Goal: Task Accomplishment & Management: Complete application form

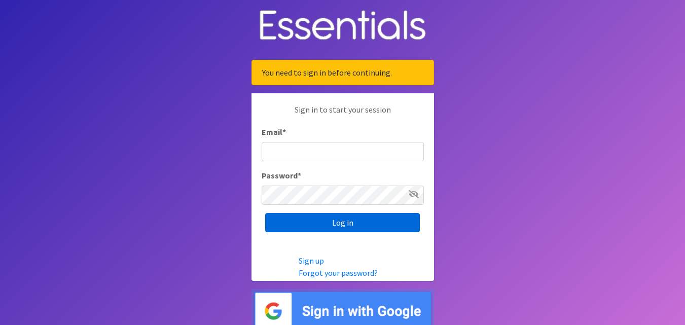
type input "[EMAIL_ADDRESS][DOMAIN_NAME]"
click at [358, 230] on input "Log in" at bounding box center [342, 222] width 155 height 19
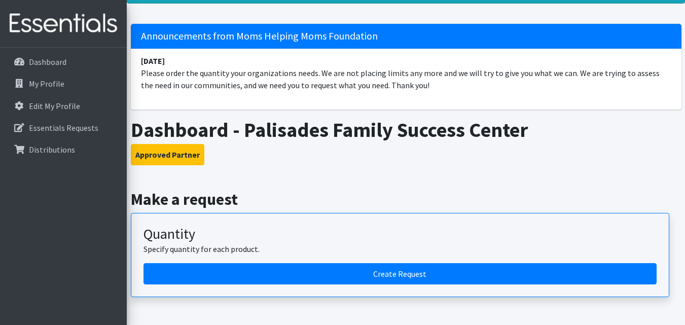
scroll to position [152, 0]
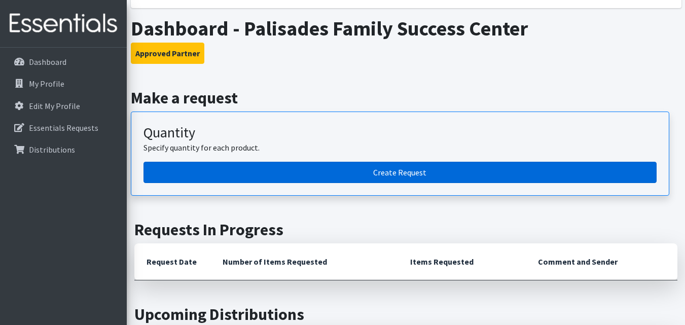
click at [424, 165] on link "Create Request" at bounding box center [399, 172] width 513 height 21
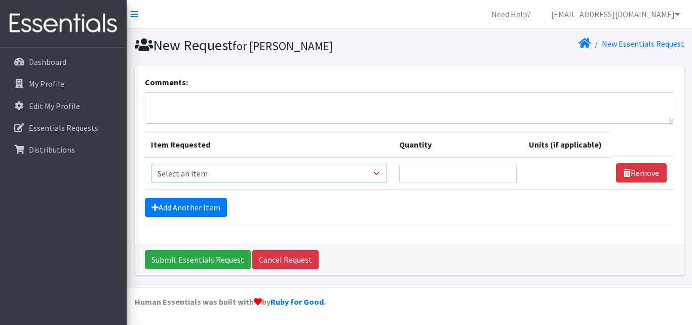
click at [326, 168] on select "Select an item # of Children this order will serve # of Individuals Living in H…" at bounding box center [269, 173] width 236 height 19
select select "13431"
click at [151, 164] on select "Select an item # of Children this order will serve # of Individuals Living in H…" at bounding box center [269, 173] width 236 height 19
click at [201, 200] on link "Add Another Item" at bounding box center [186, 207] width 82 height 19
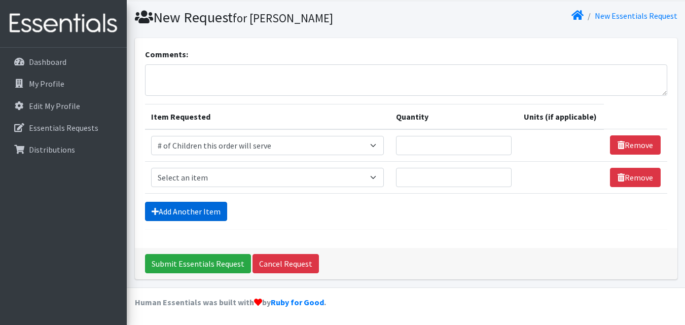
scroll to position [28, 0]
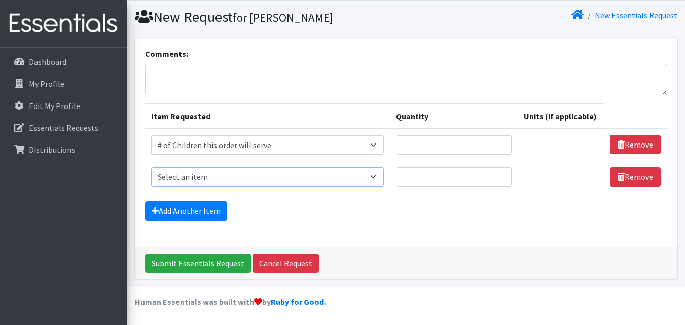
click at [234, 176] on select "Select an item # of Children this order will serve # of Individuals Living in H…" at bounding box center [267, 176] width 233 height 19
select select "6076"
click at [151, 167] on select "Select an item # of Children this order will serve # of Individuals Living in H…" at bounding box center [267, 176] width 233 height 19
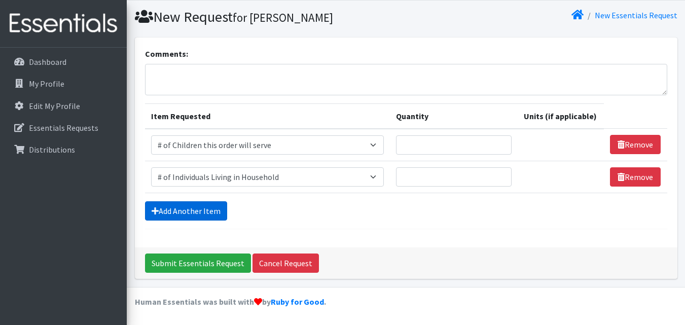
click at [194, 204] on link "Add Another Item" at bounding box center [186, 210] width 82 height 19
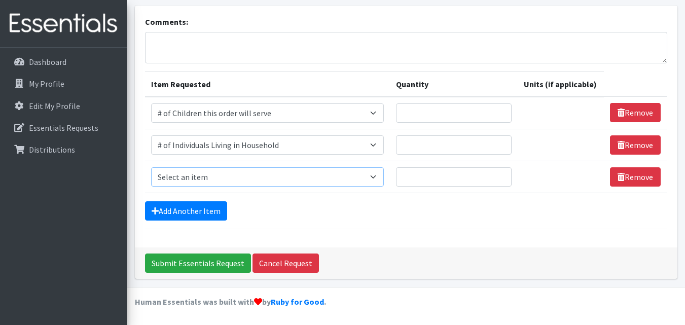
click at [231, 181] on select "Select an item # of Children this order will serve # of Individuals Living in H…" at bounding box center [267, 176] width 233 height 19
select select "1929"
click at [151, 167] on select "Select an item # of Children this order will serve # of Individuals Living in H…" at bounding box center [267, 176] width 233 height 19
click at [185, 211] on link "Add Another Item" at bounding box center [186, 210] width 82 height 19
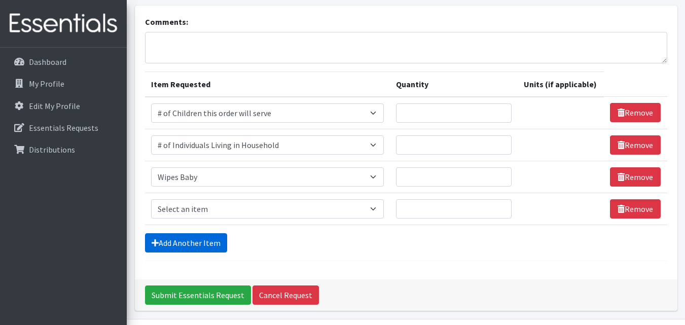
scroll to position [92, 0]
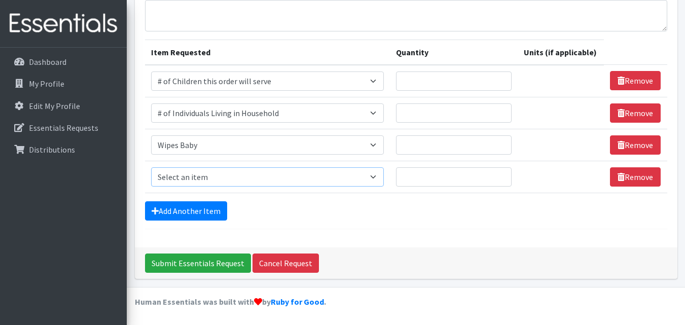
click at [200, 181] on select "Select an item # of Children this order will serve # of Individuals Living in H…" at bounding box center [267, 176] width 233 height 19
select select "1982"
click at [151, 167] on select "Select an item # of Children this order will serve # of Individuals Living in H…" at bounding box center [267, 176] width 233 height 19
click at [218, 208] on link "Add Another Item" at bounding box center [186, 210] width 82 height 19
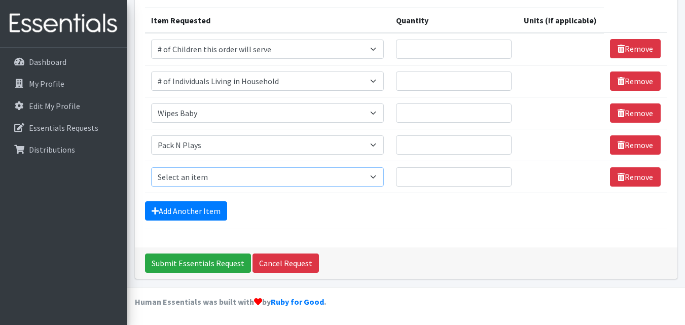
click at [246, 181] on select "Select an item # of Children this order will serve # of Individuals Living in H…" at bounding box center [267, 176] width 233 height 19
click at [281, 216] on div "Add Another Item" at bounding box center [406, 210] width 522 height 19
click at [211, 180] on select "Select an item # of Children this order will serve # of Individuals Living in H…" at bounding box center [267, 176] width 233 height 19
select select "7173"
click at [151, 167] on select "Select an item # of Children this order will serve # of Individuals Living in H…" at bounding box center [267, 176] width 233 height 19
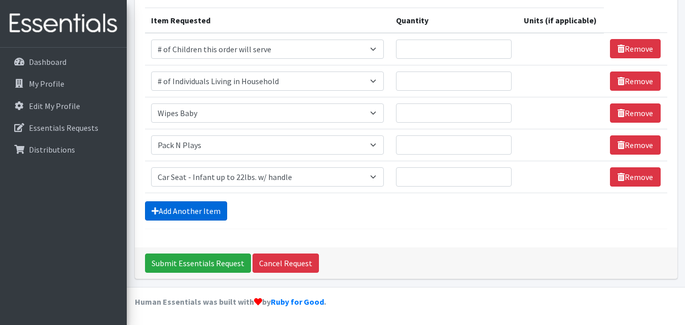
click at [207, 203] on link "Add Another Item" at bounding box center [186, 210] width 82 height 19
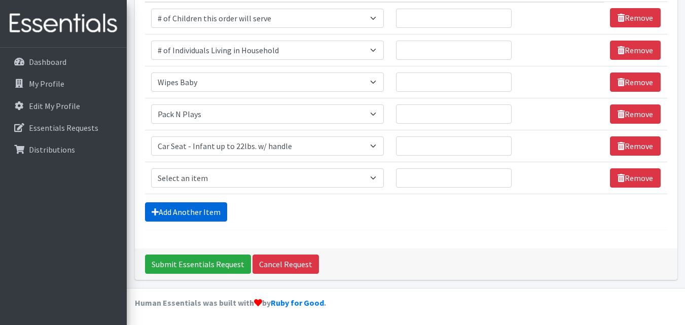
scroll to position [156, 0]
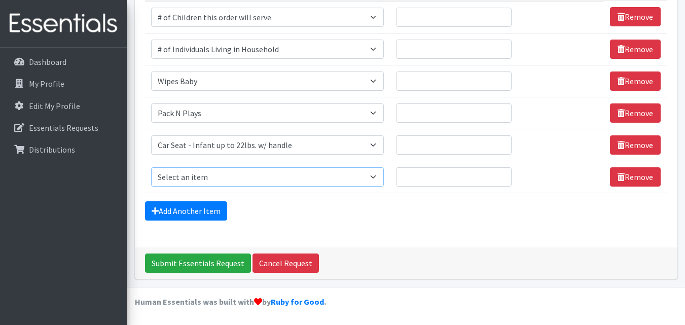
click at [203, 182] on select "Select an item # of Children this order will serve # of Individuals Living in H…" at bounding box center [267, 176] width 233 height 19
select select "1964"
click at [151, 167] on select "Select an item # of Children this order will serve # of Individuals Living in H…" at bounding box center [267, 176] width 233 height 19
click at [199, 182] on select "Select an item # of Children this order will serve # of Individuals Living in H…" at bounding box center [265, 176] width 229 height 19
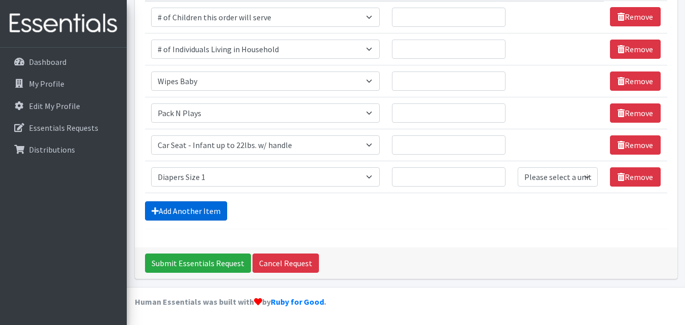
click at [180, 215] on link "Add Another Item" at bounding box center [186, 210] width 82 height 19
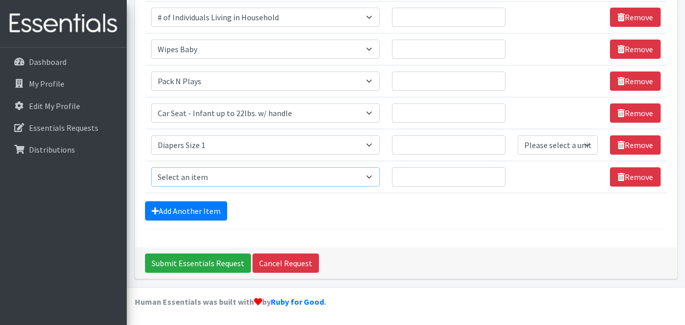
click at [193, 181] on select "Select an item # of Children this order will serve # of Individuals Living in H…" at bounding box center [265, 176] width 229 height 19
select select "1965"
click at [151, 167] on select "Select an item # of Children this order will serve # of Individuals Living in H…" at bounding box center [265, 176] width 229 height 19
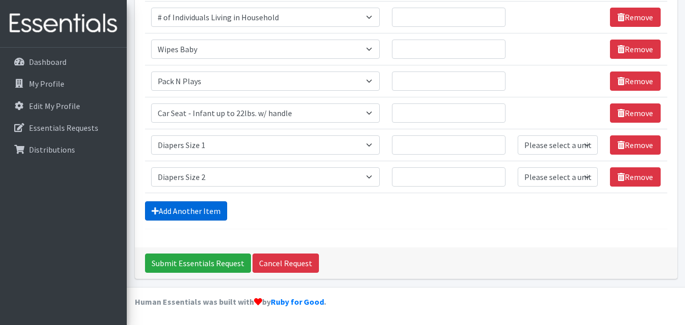
click at [169, 212] on link "Add Another Item" at bounding box center [186, 210] width 82 height 19
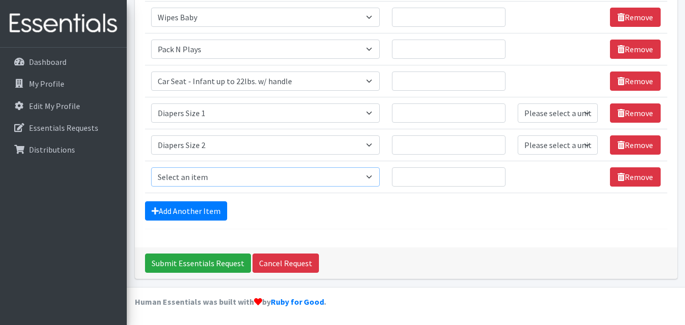
click at [196, 170] on select "Select an item # of Children this order will serve # of Individuals Living in H…" at bounding box center [265, 176] width 229 height 19
select select "1963"
click at [151, 167] on select "Select an item # of Children this order will serve # of Individuals Living in H…" at bounding box center [265, 176] width 229 height 19
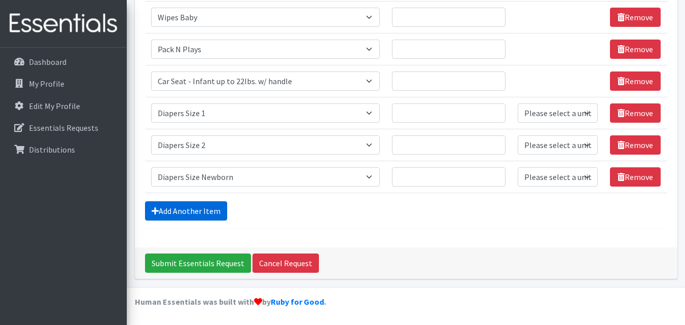
click at [214, 207] on link "Add Another Item" at bounding box center [186, 210] width 82 height 19
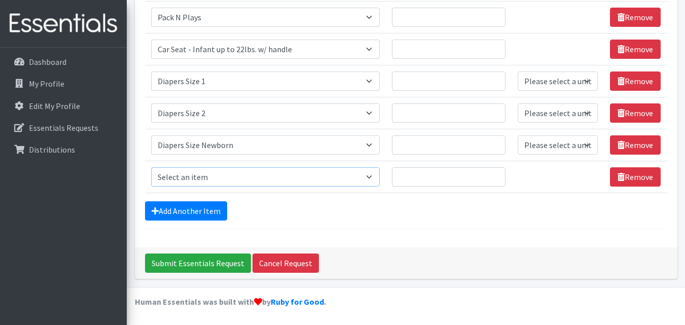
click at [221, 171] on select "Select an item # of Children this order will serve # of Individuals Living in H…" at bounding box center [265, 176] width 229 height 19
select select "1966"
click at [151, 167] on select "Select an item # of Children this order will serve # of Individuals Living in H…" at bounding box center [265, 176] width 229 height 19
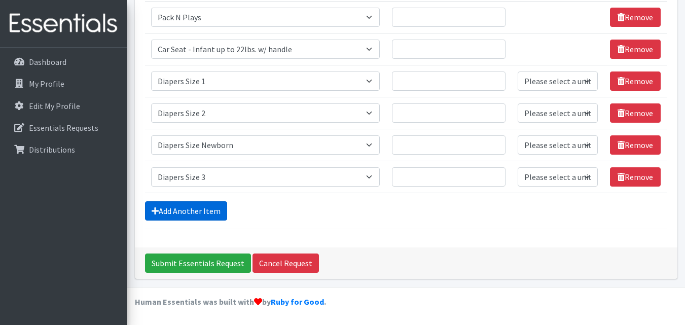
click at [182, 205] on link "Add Another Item" at bounding box center [186, 210] width 82 height 19
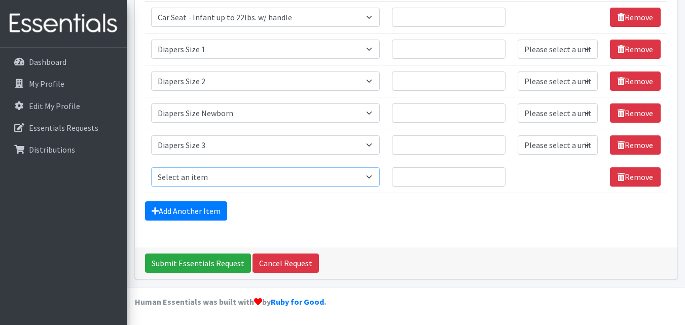
click at [194, 178] on select "Select an item # of Children this order will serve # of Individuals Living in H…" at bounding box center [265, 176] width 229 height 19
select select "1967"
click at [151, 167] on select "Select an item # of Children this order will serve # of Individuals Living in H…" at bounding box center [265, 176] width 229 height 19
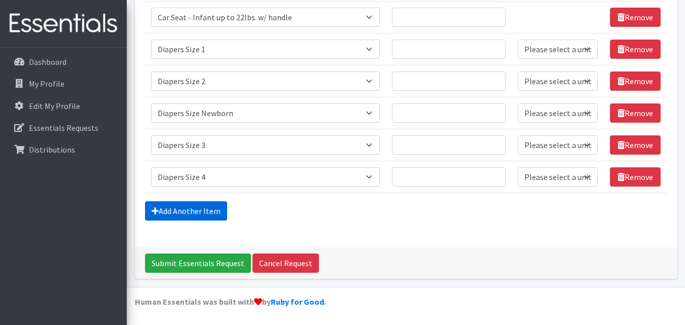
click at [210, 215] on link "Add Another Item" at bounding box center [186, 210] width 82 height 19
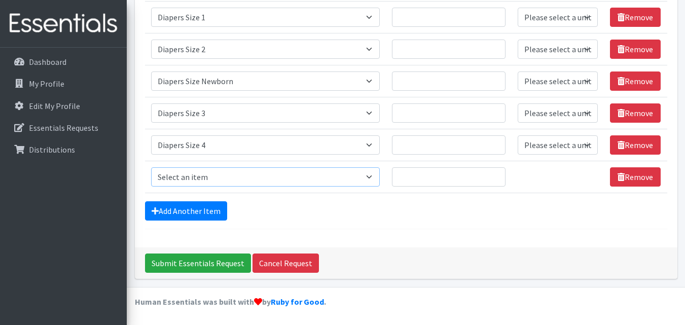
click at [217, 183] on select "Select an item # of Children this order will serve # of Individuals Living in H…" at bounding box center [265, 176] width 229 height 19
select select "1972"
click at [151, 167] on select "Select an item # of Children this order will serve # of Individuals Living in H…" at bounding box center [265, 176] width 229 height 19
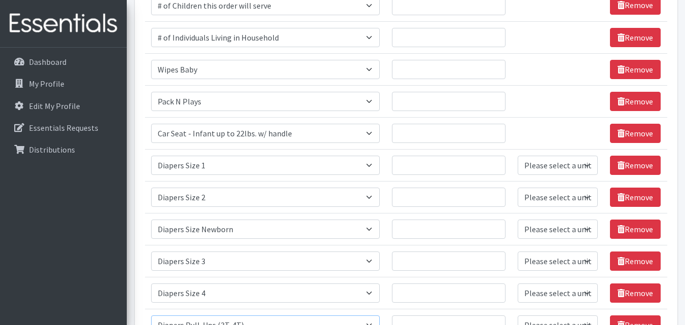
scroll to position [113, 0]
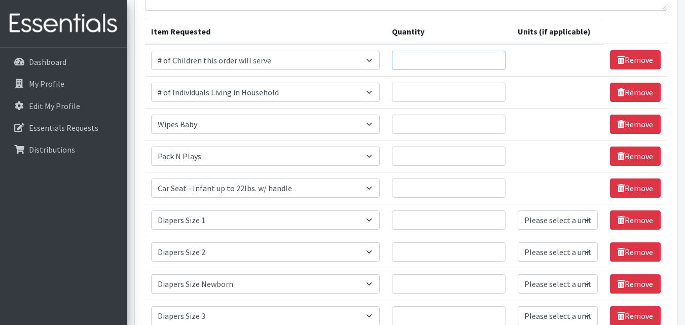
click at [431, 57] on input "Quantity" at bounding box center [449, 60] width 114 height 19
type input "80"
click at [430, 86] on input "Quantity" at bounding box center [449, 92] width 114 height 19
type input "265"
click at [436, 133] on input "Quantity" at bounding box center [449, 124] width 114 height 19
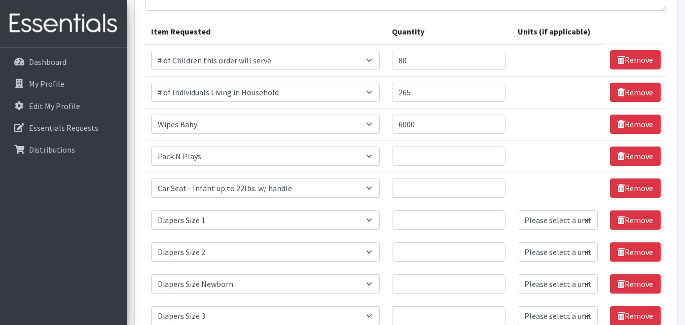
click at [576, 132] on td "Unit units" at bounding box center [557, 124] width 92 height 32
click at [462, 126] on input "6000" at bounding box center [449, 124] width 114 height 19
drag, startPoint x: 440, startPoint y: 127, endPoint x: 386, endPoint y: 128, distance: 54.2
click at [385, 130] on tr "Item Requested Select an item # of Children this order will serve # of Individu…" at bounding box center [406, 124] width 522 height 32
type input "400"
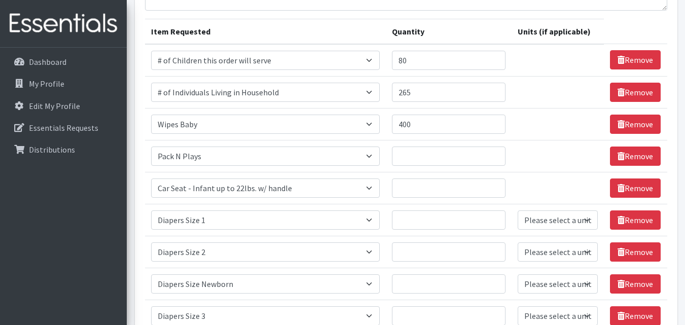
click at [529, 158] on td "Unit units" at bounding box center [557, 156] width 92 height 32
click at [457, 157] on input "Quantity" at bounding box center [449, 155] width 114 height 19
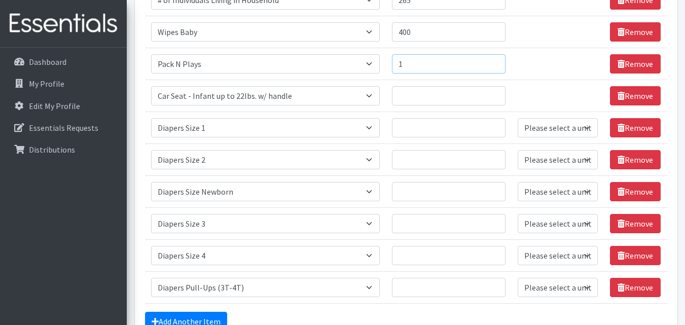
scroll to position [214, 0]
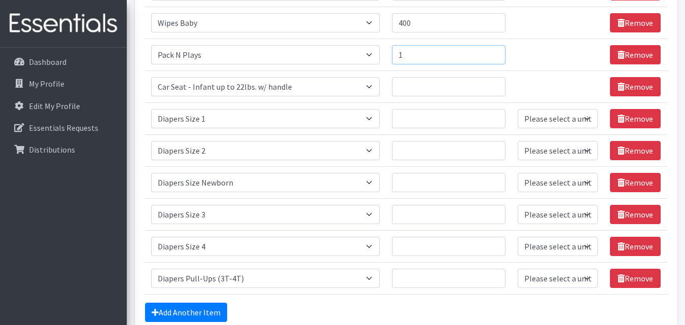
type input "1"
click at [432, 101] on td "Quantity" at bounding box center [449, 86] width 126 height 32
click at [434, 93] on input "Quantity" at bounding box center [449, 86] width 114 height 19
type input "1"
click at [444, 121] on input "Quantity" at bounding box center [449, 118] width 114 height 19
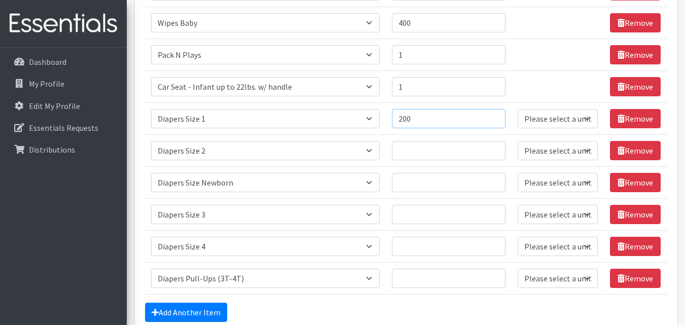
type input "200"
click at [537, 122] on select "Please select a unit units Packs" at bounding box center [557, 118] width 80 height 19
select select "Pack"
click at [517, 109] on select "Please select a unit units Packs" at bounding box center [557, 118] width 80 height 19
click at [443, 141] on input "Quantity" at bounding box center [449, 150] width 114 height 19
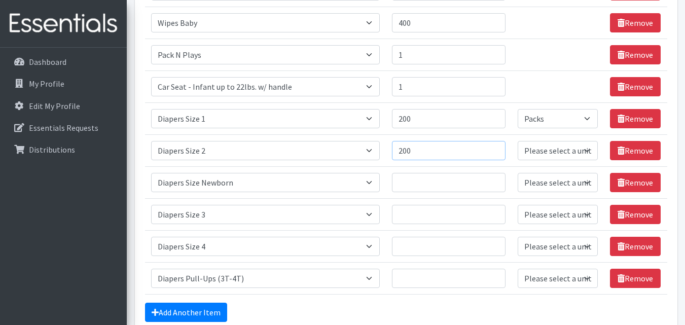
type input "200"
click at [566, 153] on select "Please select a unit units Packs" at bounding box center [557, 150] width 80 height 19
select select "Pack"
click at [517, 141] on select "Please select a unit units Packs" at bounding box center [557, 150] width 80 height 19
click at [436, 177] on input "Quantity" at bounding box center [449, 182] width 114 height 19
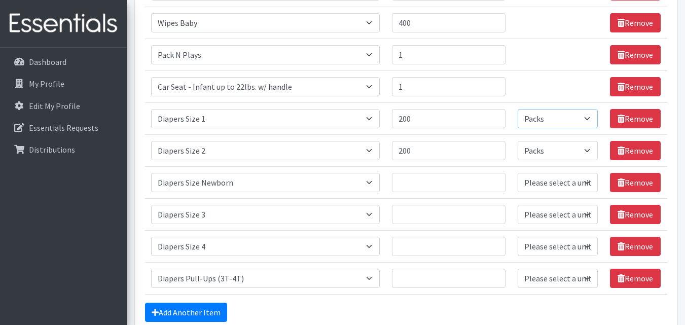
click at [537, 124] on select "Please select a unit units Packs" at bounding box center [557, 118] width 80 height 19
select select
click at [517, 109] on select "Please select a unit units Packs" at bounding box center [557, 118] width 80 height 19
click at [531, 148] on select "Please select a unit units Packs" at bounding box center [557, 150] width 80 height 19
select select
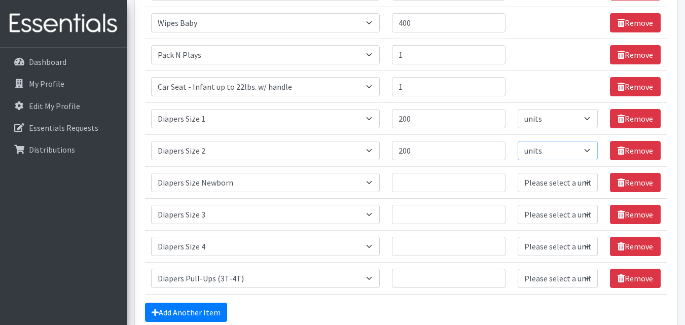
click at [517, 141] on select "Please select a unit units Packs" at bounding box center [557, 150] width 80 height 19
drag, startPoint x: 468, startPoint y: 118, endPoint x: 355, endPoint y: 96, distance: 115.1
click at [355, 96] on tbody "Item Requested Select an item # of Children this order will serve # of Individu…" at bounding box center [406, 119] width 522 height 352
type input "20"
click at [537, 119] on select "Please select a unit units Packs" at bounding box center [557, 118] width 80 height 19
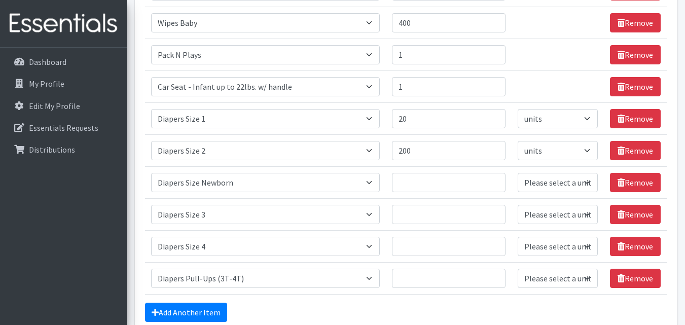
click at [538, 128] on td "Unit Please select a unit units Packs" at bounding box center [557, 118] width 92 height 32
click at [539, 120] on select "Please select a unit units Packs" at bounding box center [557, 118] width 80 height 19
click at [523, 124] on select "Please select a unit units Packs" at bounding box center [557, 118] width 80 height 19
click at [436, 144] on input "200" at bounding box center [449, 150] width 114 height 19
drag, startPoint x: 411, startPoint y: 149, endPoint x: 391, endPoint y: 144, distance: 20.4
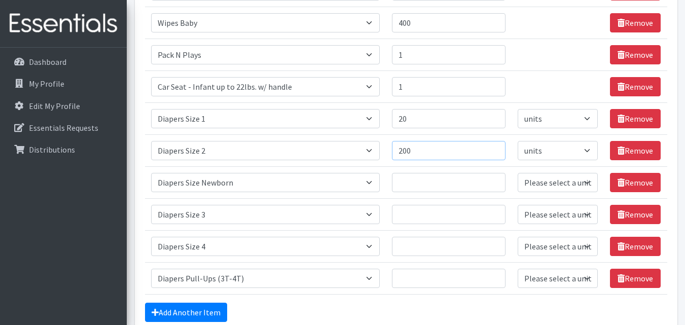
click at [393, 146] on td "Quantity 200" at bounding box center [449, 150] width 126 height 32
type input "20"
click at [570, 153] on select "Please select a unit units Packs" at bounding box center [557, 150] width 80 height 19
select select "Pack"
click at [517, 141] on select "Please select a unit units Packs" at bounding box center [557, 150] width 80 height 19
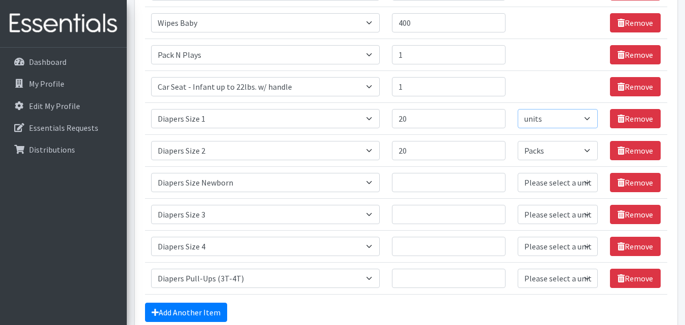
click at [563, 123] on select "Please select a unit units Packs" at bounding box center [557, 118] width 80 height 19
select select "Pack"
click at [517, 109] on select "Please select a unit units Packs" at bounding box center [557, 118] width 80 height 19
click at [420, 183] on input "Quantity" at bounding box center [449, 182] width 114 height 19
drag, startPoint x: 413, startPoint y: 122, endPoint x: 401, endPoint y: 125, distance: 12.5
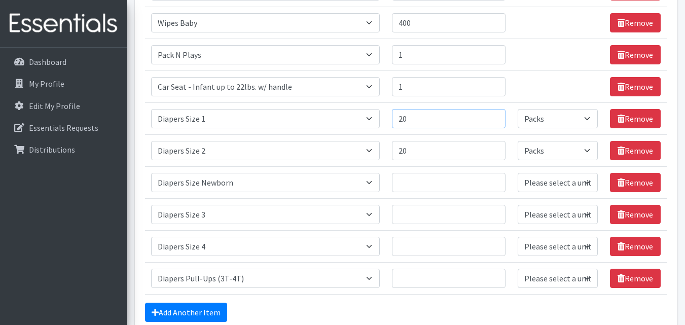
click at [401, 125] on input "20" at bounding box center [449, 118] width 114 height 19
type input "10"
drag, startPoint x: 432, startPoint y: 152, endPoint x: 371, endPoint y: 148, distance: 60.4
click at [371, 148] on tr "Item Requested Select an item # of Children this order will serve # of Individu…" at bounding box center [406, 150] width 522 height 32
type input "10"
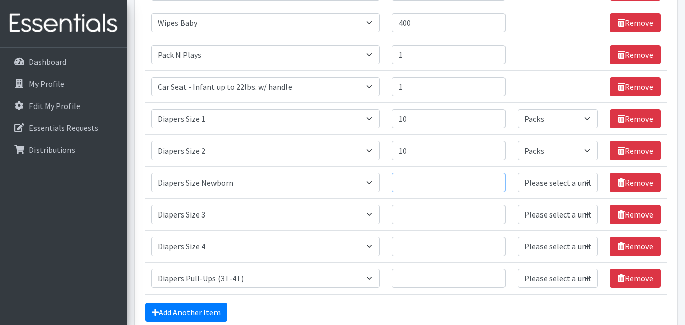
click at [431, 182] on input "Quantity" at bounding box center [449, 182] width 114 height 19
type input "10"
click at [557, 182] on select "Please select a unit units Packs" at bounding box center [557, 182] width 80 height 19
select select "Pack"
click at [517, 173] on select "Please select a unit units Packs" at bounding box center [557, 182] width 80 height 19
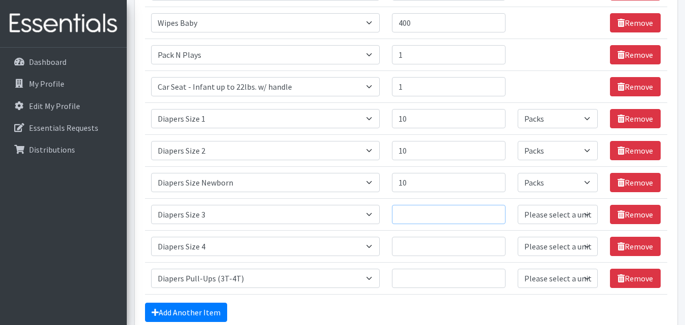
click at [463, 213] on input "Quantity" at bounding box center [449, 214] width 114 height 19
type input "30"
click at [533, 219] on select "Please select a unit units Packs" at bounding box center [557, 214] width 80 height 19
select select "Pack"
click at [517, 205] on select "Please select a unit units Packs" at bounding box center [557, 214] width 80 height 19
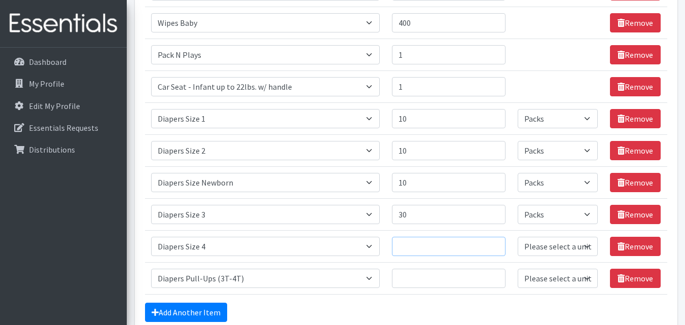
click at [433, 245] on input "Quantity" at bounding box center [449, 246] width 114 height 19
type input "30"
click at [511, 255] on td "Unit Please select a unit units Packs" at bounding box center [557, 246] width 92 height 32
click at [534, 249] on select "Please select a unit units Packs" at bounding box center [557, 246] width 80 height 19
select select "Pack"
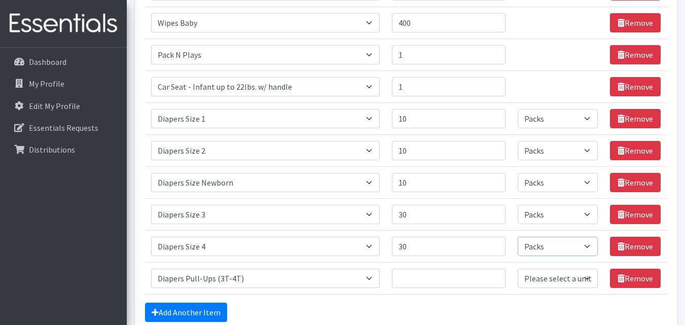
click at [517, 237] on select "Please select a unit units Packs" at bounding box center [557, 246] width 80 height 19
click at [463, 277] on input "Quantity" at bounding box center [449, 278] width 114 height 19
type input "10"
click at [511, 281] on td "Unit Please select a unit units Packs" at bounding box center [557, 278] width 92 height 32
click at [534, 280] on select "Please select a unit units Packs" at bounding box center [557, 278] width 80 height 19
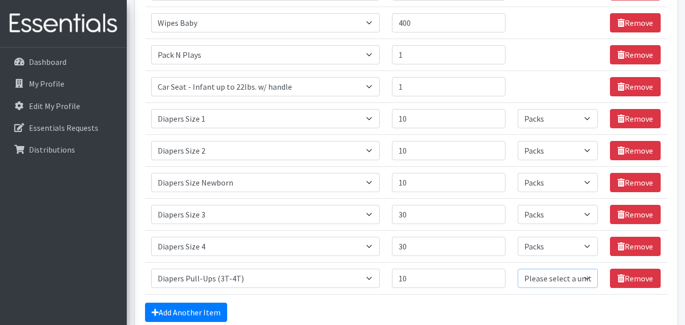
select select "Pack"
click at [517, 269] on select "Please select a unit units Packs" at bounding box center [557, 278] width 80 height 19
click at [199, 308] on link "Add Another Item" at bounding box center [186, 311] width 82 height 19
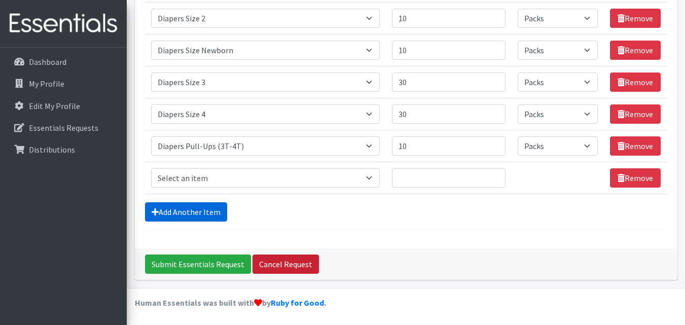
scroll to position [348, 0]
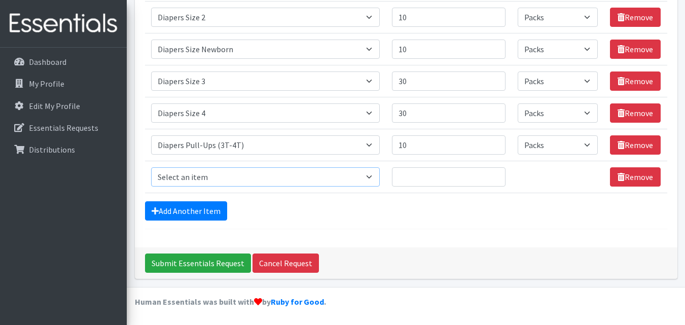
click at [225, 178] on select "Select an item # of Children this order will serve # of Individuals Living in H…" at bounding box center [265, 176] width 229 height 19
select select "5659"
click at [151, 167] on select "Select an item # of Children this order will serve # of Individuals Living in H…" at bounding box center [265, 176] width 229 height 19
click at [459, 176] on input "Quantity" at bounding box center [449, 176] width 114 height 19
type input "100"
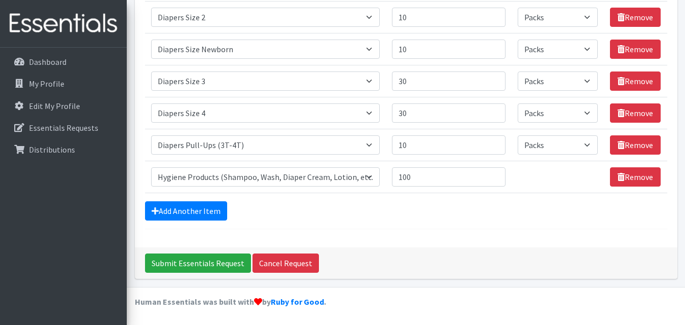
click at [446, 205] on div "Add Another Item" at bounding box center [406, 210] width 522 height 19
click at [232, 267] on input "Submit Essentials Request" at bounding box center [198, 262] width 106 height 19
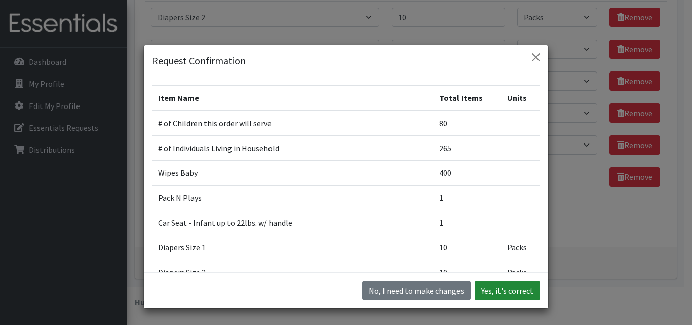
click at [497, 290] on button "Yes, it's correct" at bounding box center [507, 290] width 65 height 19
